Goal: Task Accomplishment & Management: Complete application form

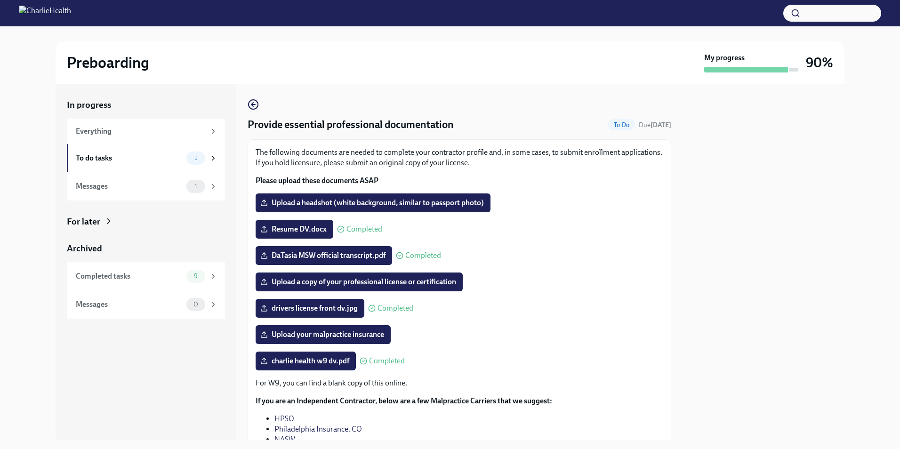
scroll to position [47, 0]
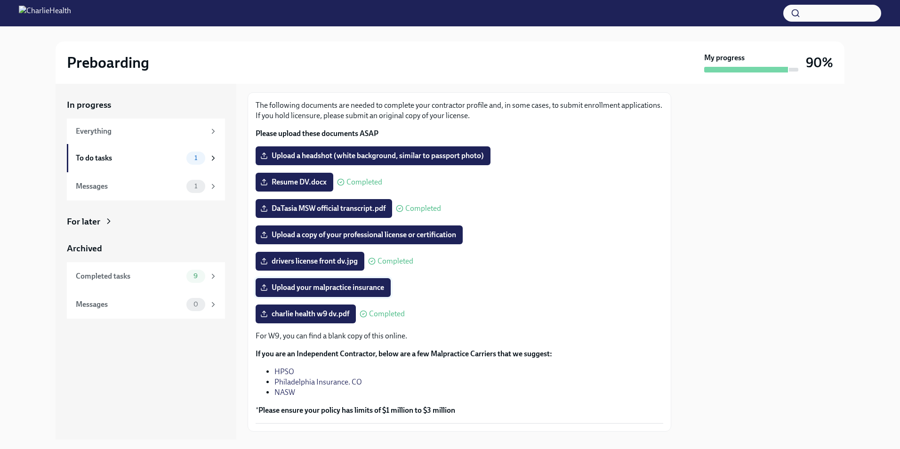
click at [311, 289] on span "Upload your malpractice insurance" at bounding box center [323, 287] width 122 height 9
click at [0, 0] on input "Upload your malpractice insurance" at bounding box center [0, 0] width 0 height 0
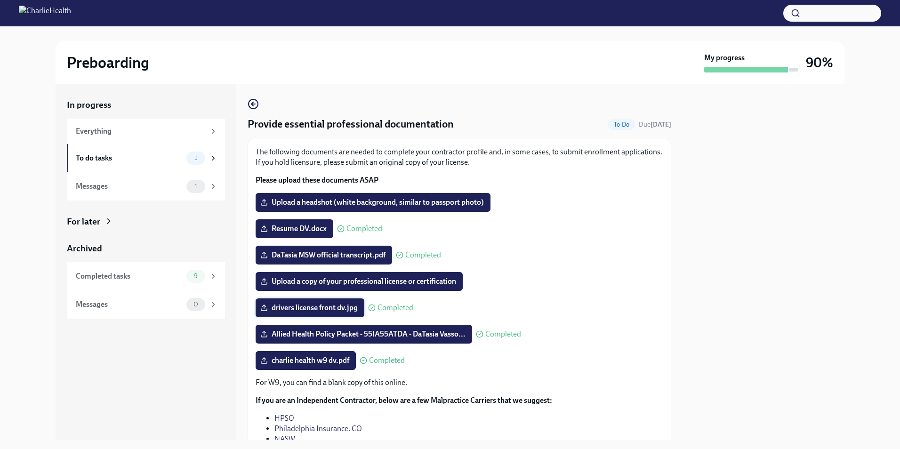
scroll to position [0, 0]
click at [173, 275] on div "Completed tasks" at bounding box center [129, 276] width 107 height 10
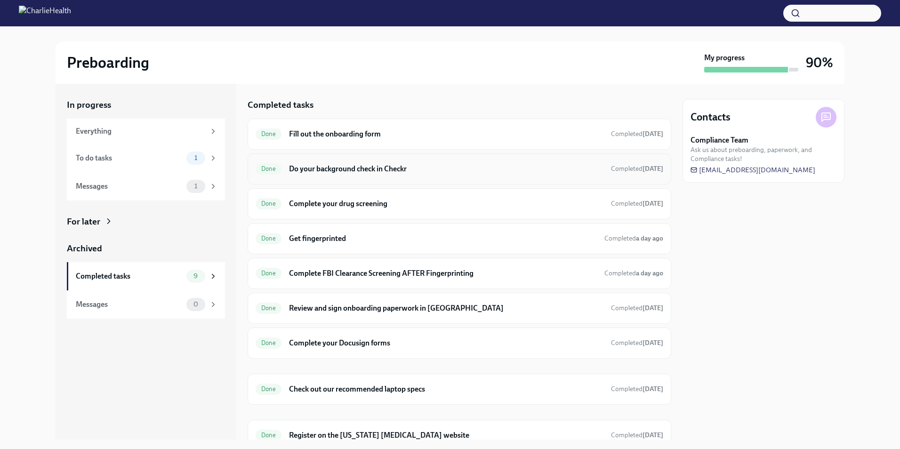
click at [399, 169] on h6 "Do your background check in Checkr" at bounding box center [446, 169] width 314 height 10
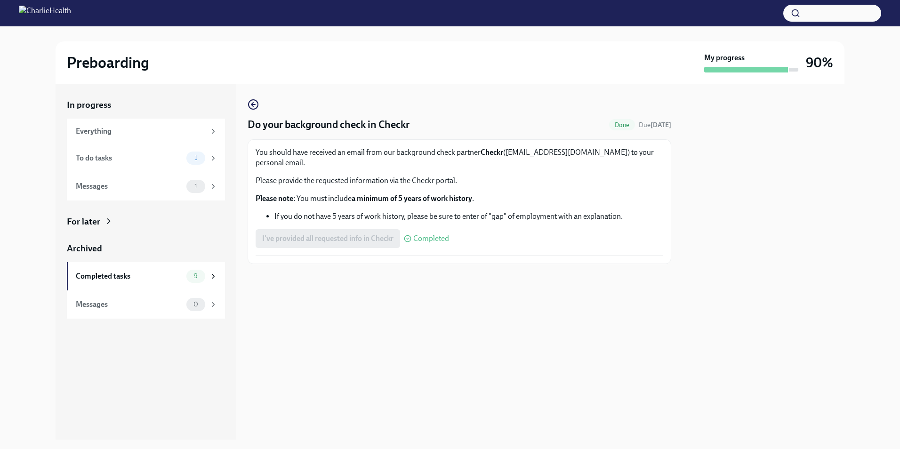
click at [242, 98] on div "In progress Everything To do tasks 1 Messages 1 For later Archived Completed ta…" at bounding box center [450, 262] width 789 height 356
click at [264, 103] on div "Do your background check in Checkr Done Due [DATE] You should have received an …" at bounding box center [460, 181] width 424 height 165
click at [254, 103] on icon "button" at bounding box center [253, 104] width 11 height 11
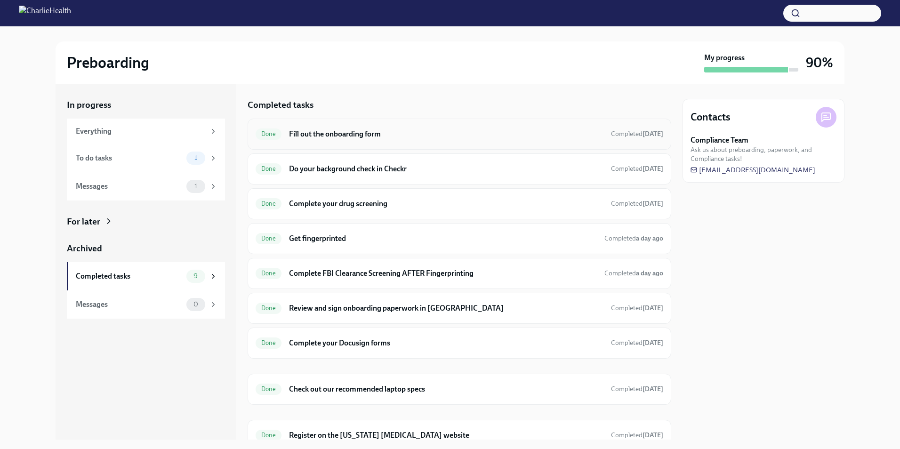
click at [362, 140] on div "Done Fill out the onboarding form Completed [DATE]" at bounding box center [460, 134] width 408 height 15
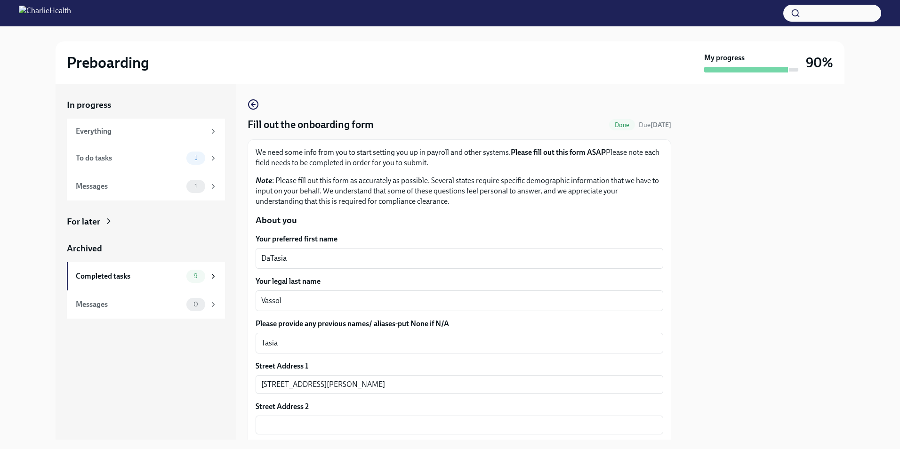
click at [241, 113] on div "In progress Everything To do tasks 1 Messages 1 For later Archived Completed ta…" at bounding box center [450, 262] width 789 height 356
click at [257, 103] on circle "button" at bounding box center [252, 104] width 9 height 9
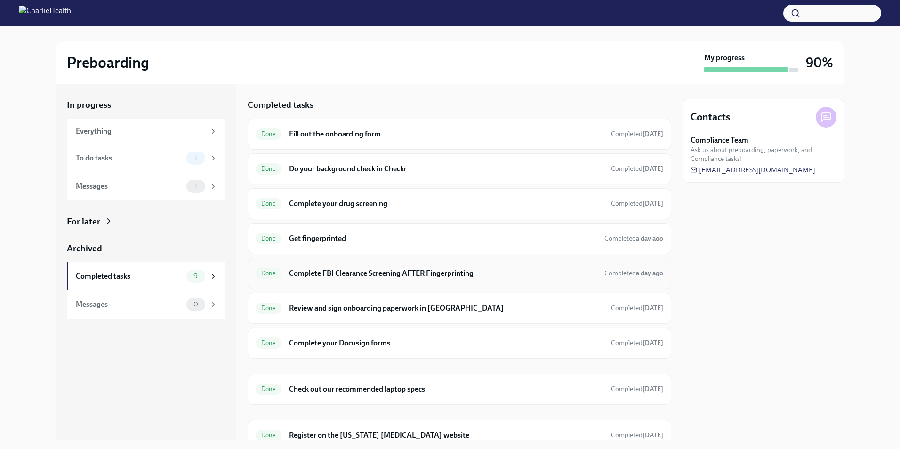
click at [390, 271] on h6 "Complete FBI Clearance Screening AFTER Fingerprinting" at bounding box center [443, 273] width 308 height 10
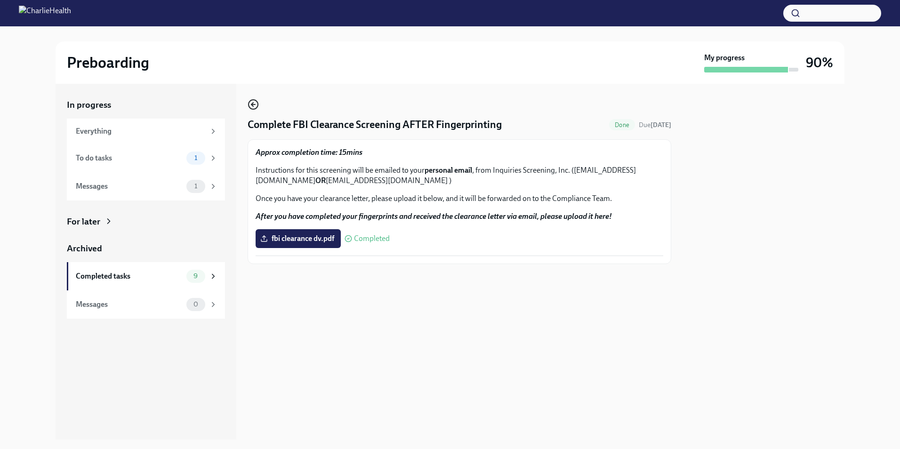
click at [251, 105] on icon "button" at bounding box center [253, 104] width 11 height 11
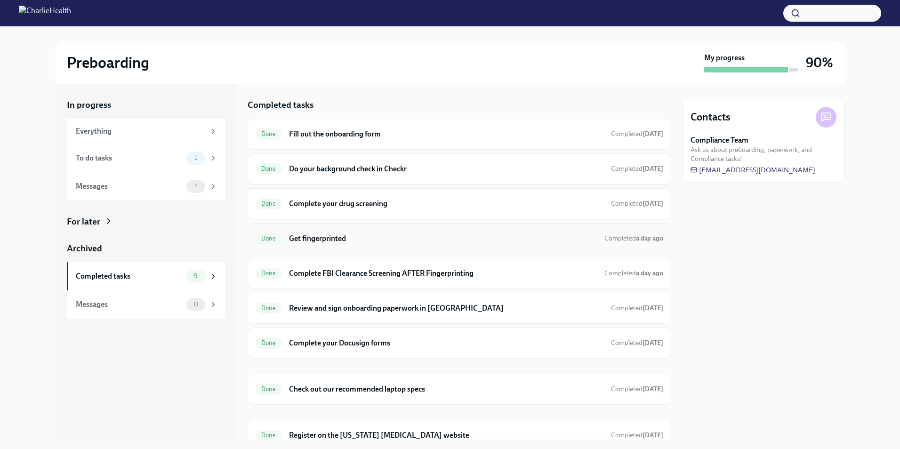
click at [329, 242] on h6 "Get fingerprinted" at bounding box center [443, 238] width 308 height 10
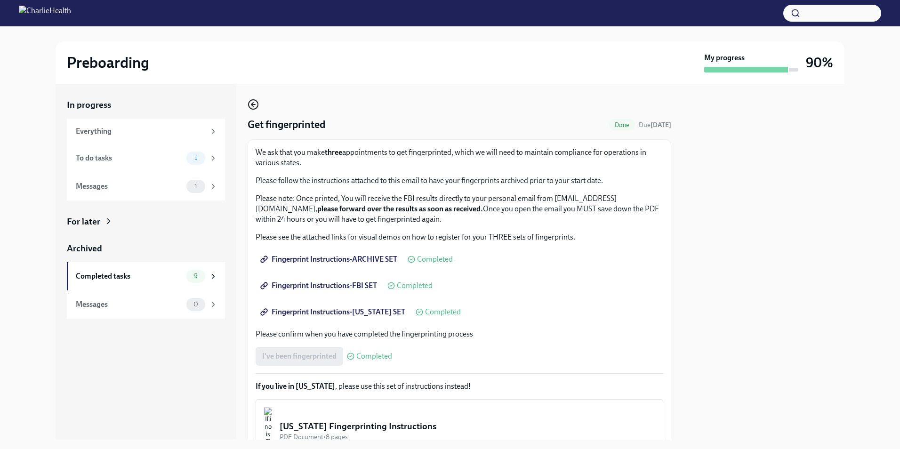
click at [253, 104] on icon "button" at bounding box center [253, 104] width 11 height 11
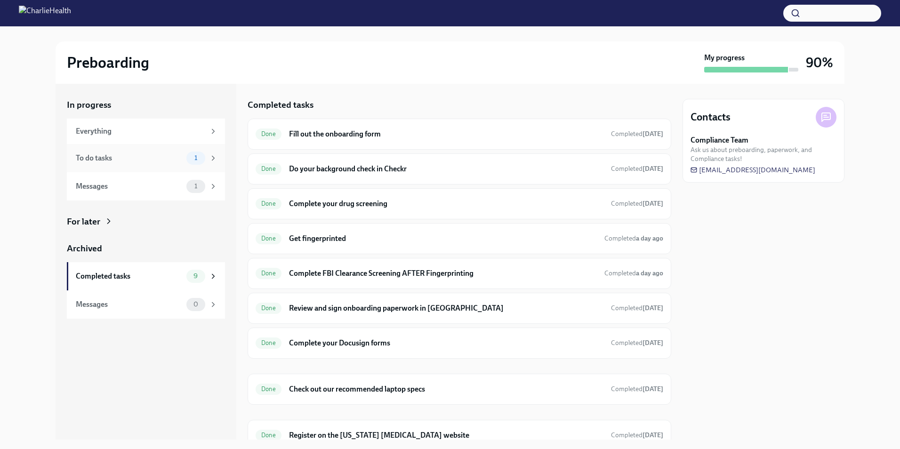
click at [192, 157] on span "1" at bounding box center [196, 157] width 14 height 7
